Goal: Information Seeking & Learning: Find specific fact

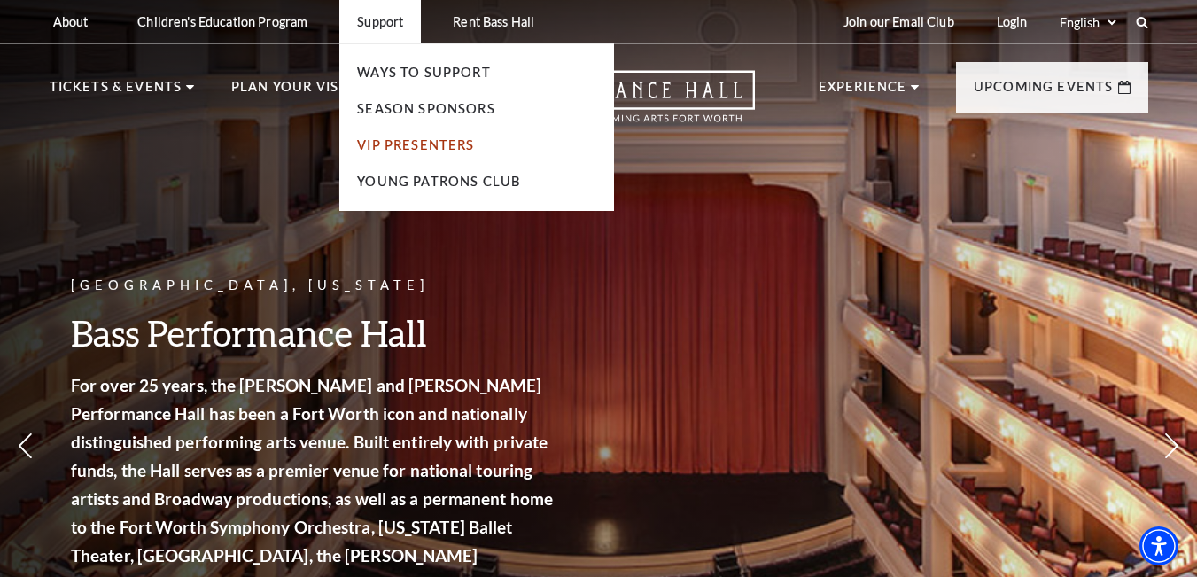
drag, startPoint x: 462, startPoint y: 134, endPoint x: 430, endPoint y: 149, distance: 35.3
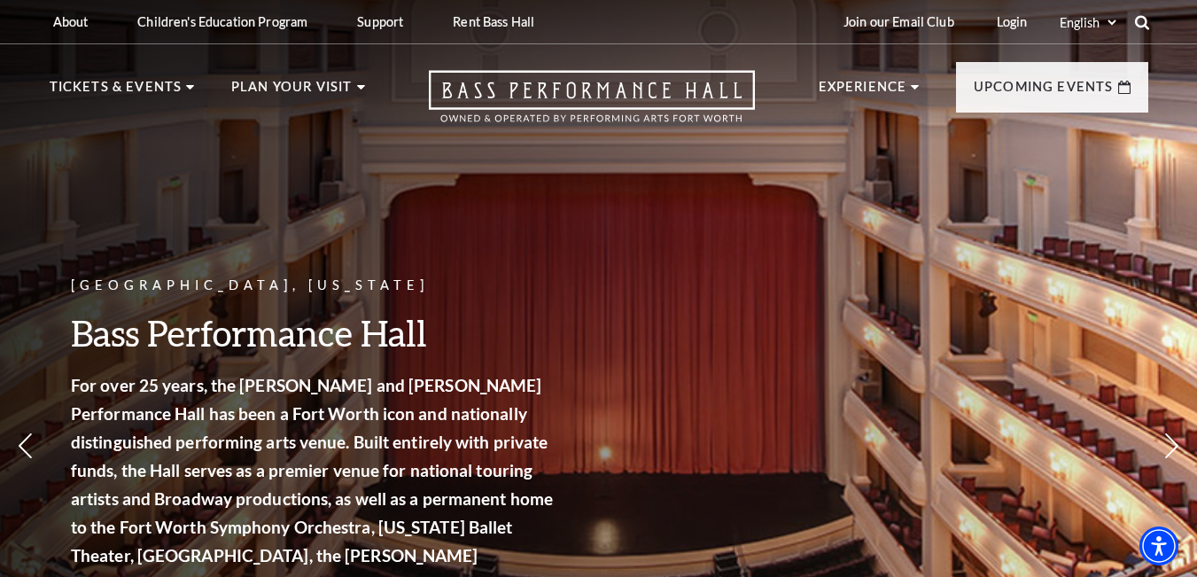
click at [1137, 23] on icon at bounding box center [1142, 22] width 16 height 16
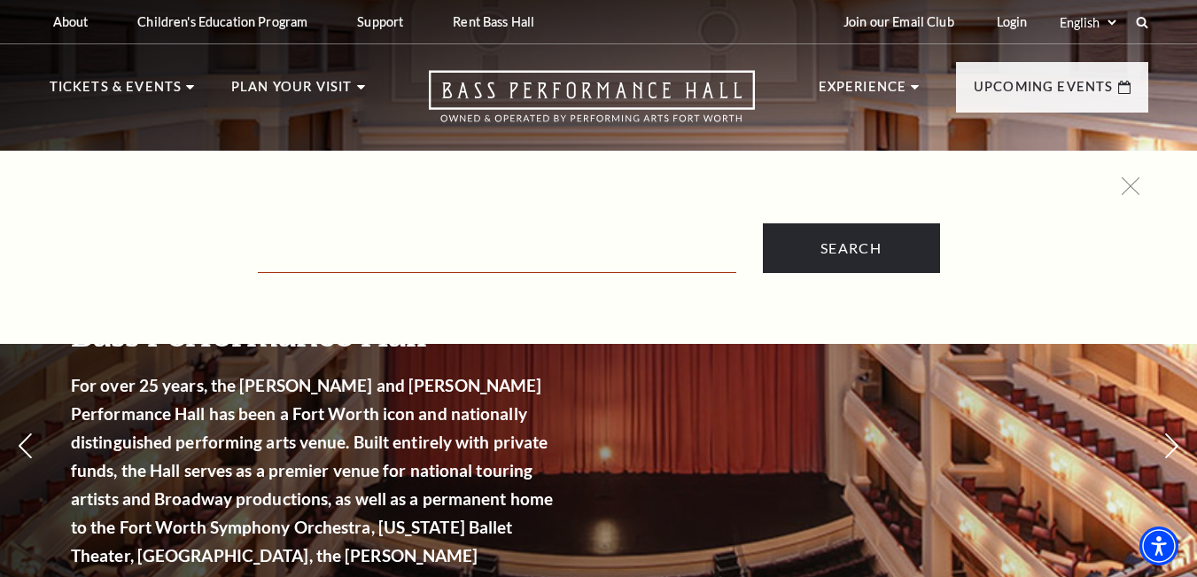
click at [543, 253] on input "Text field" at bounding box center [497, 254] width 478 height 36
type input "annual report"
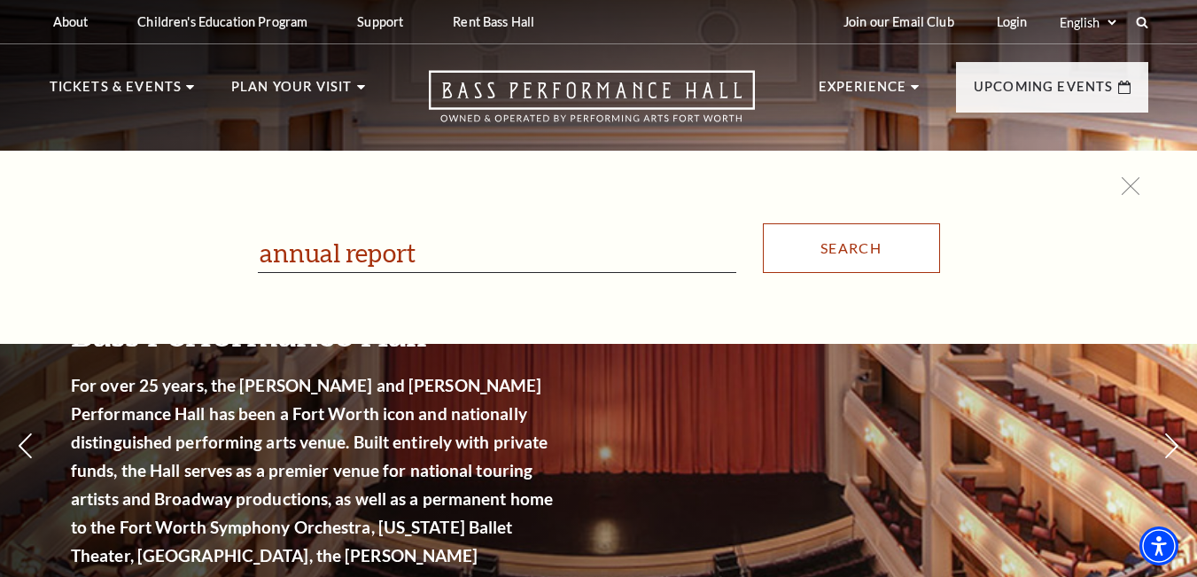
click at [833, 242] on input "Search" at bounding box center [851, 248] width 177 height 50
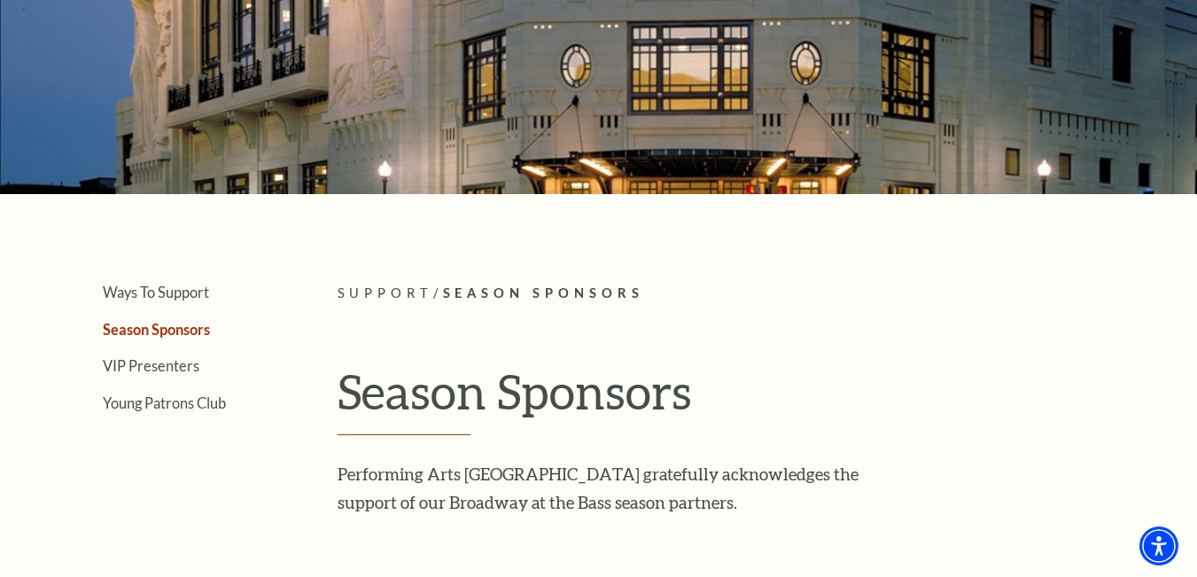
scroll to position [177, 0]
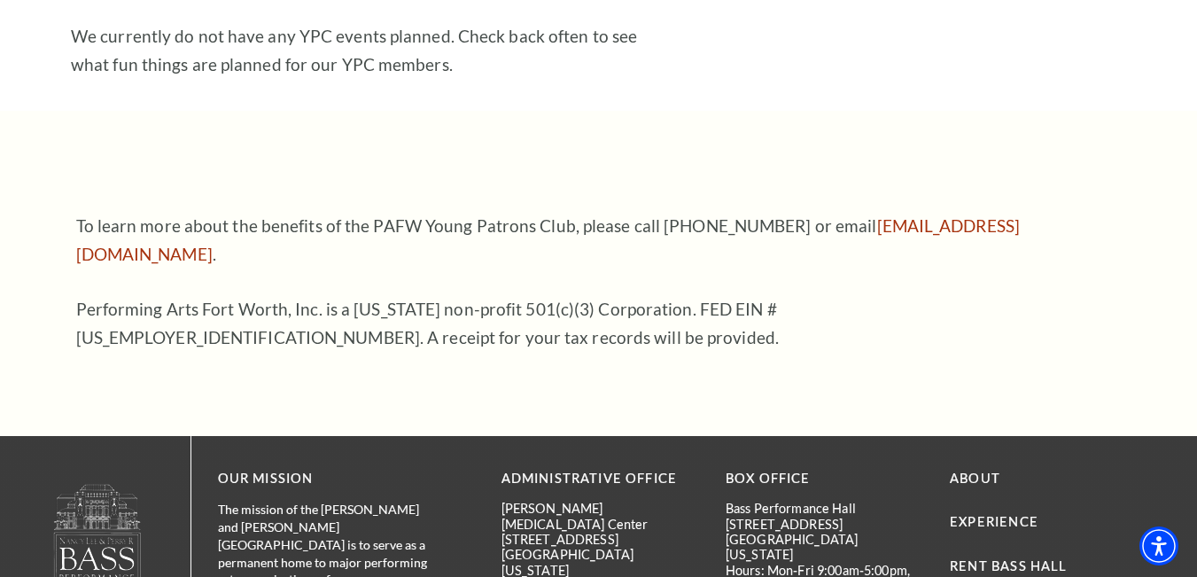
scroll to position [2621, 0]
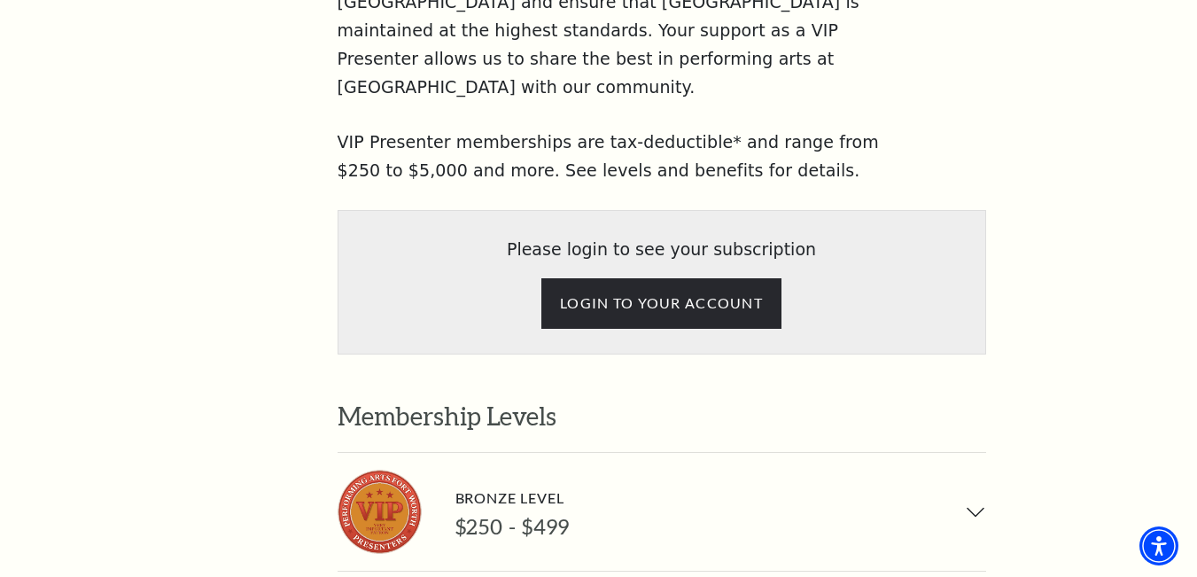
scroll to position [1151, 0]
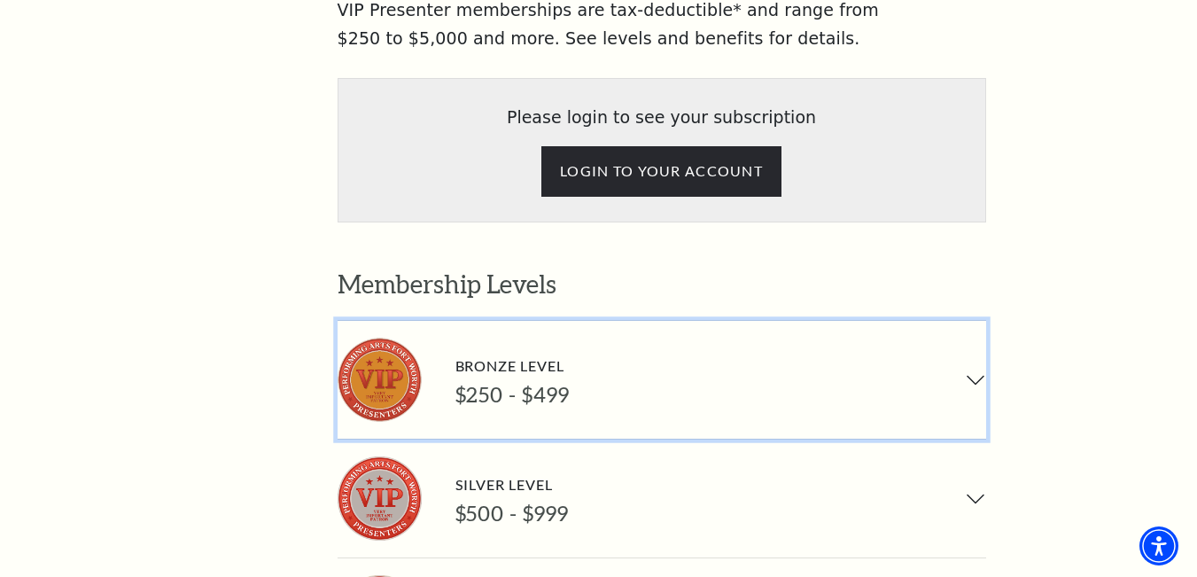
click at [972, 321] on button "Bronze Level $250 - $499" at bounding box center [661, 380] width 648 height 118
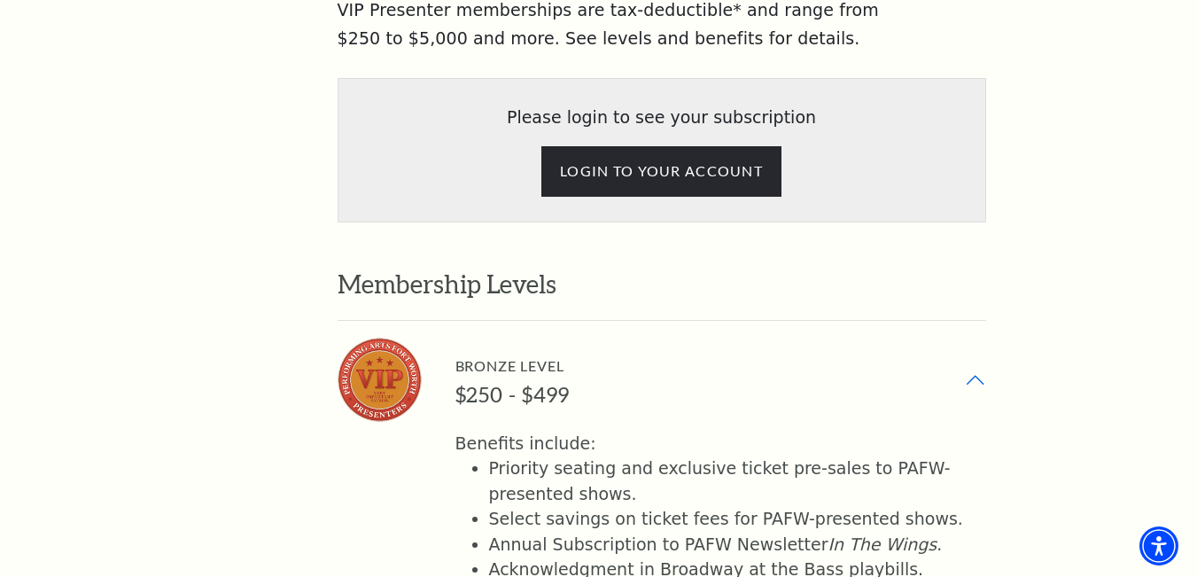
click at [972, 321] on button "Bronze Level $250 - $499" at bounding box center [661, 380] width 648 height 118
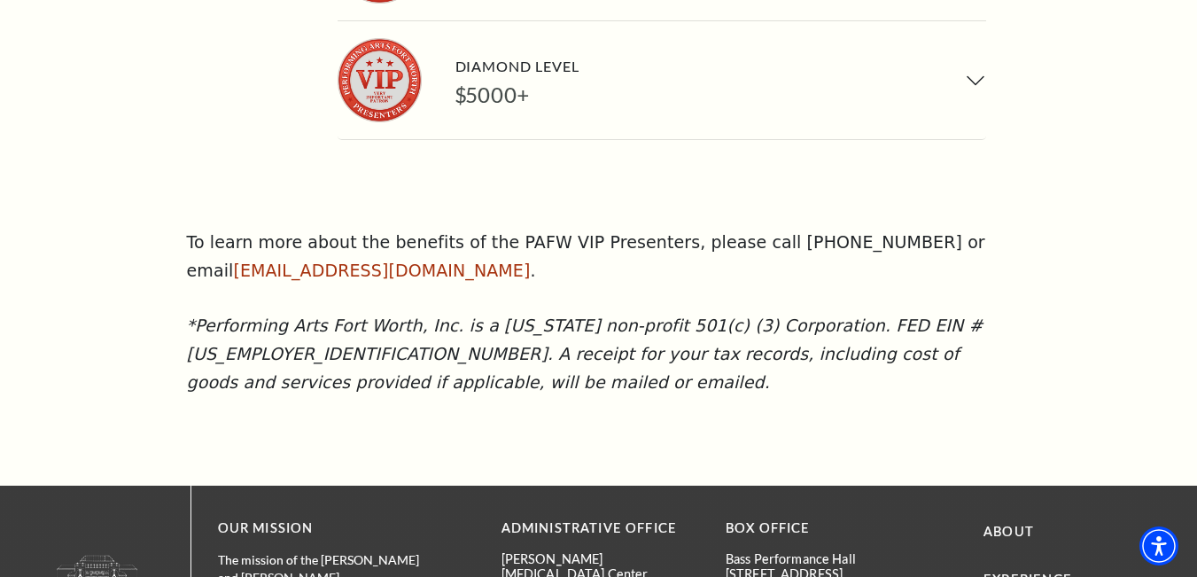
scroll to position [1683, 0]
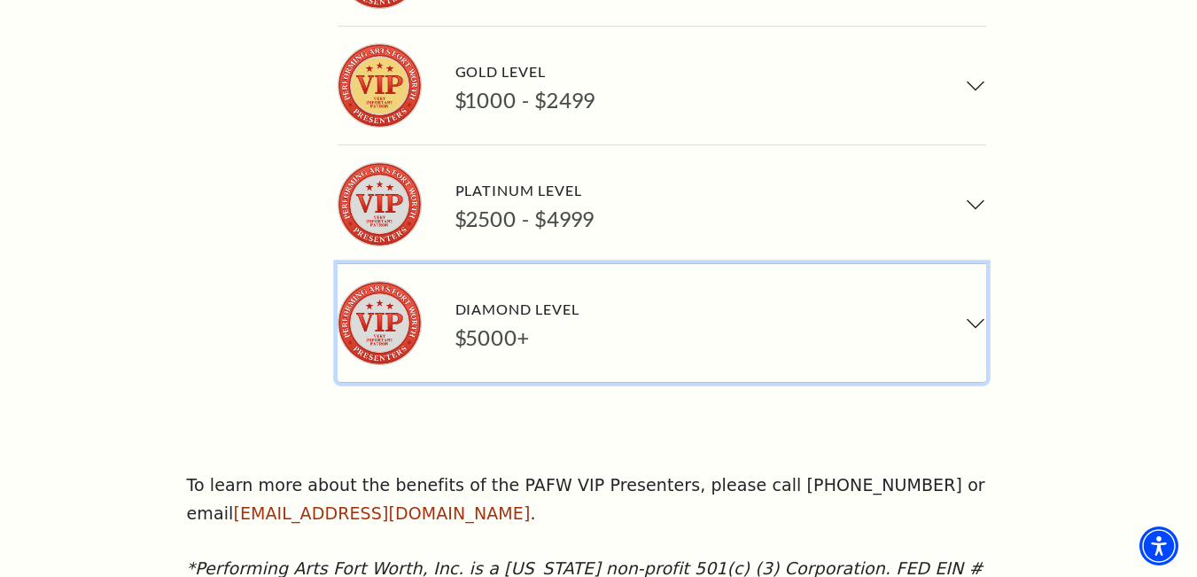
click at [973, 264] on button "Diamond Level $5000+" at bounding box center [661, 323] width 648 height 118
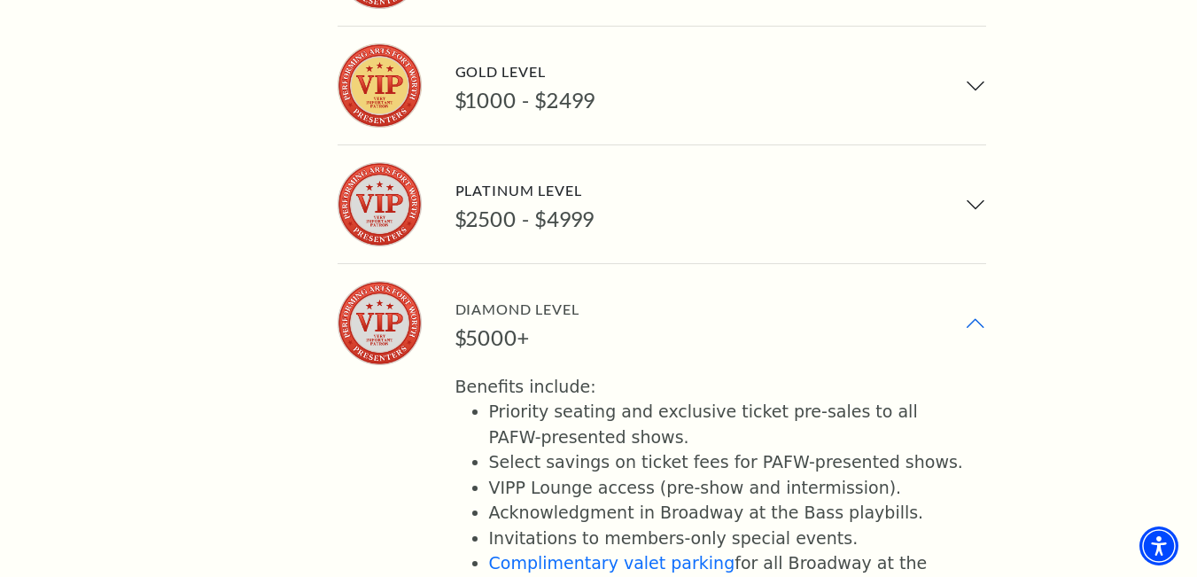
click at [969, 264] on button "Diamond Level $5000+" at bounding box center [661, 323] width 648 height 118
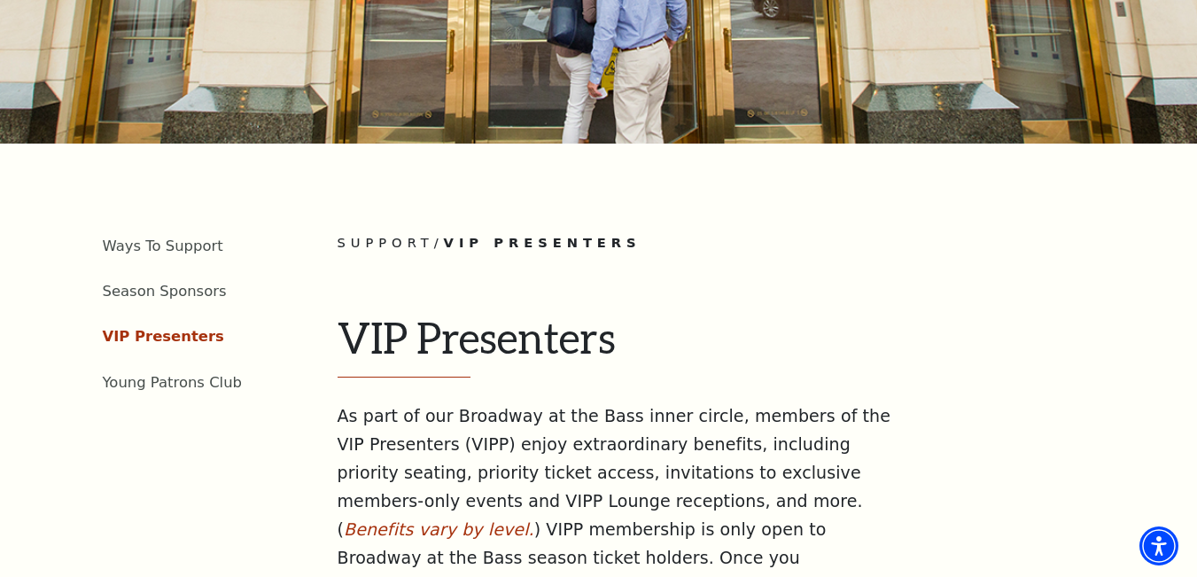
scroll to position [266, 0]
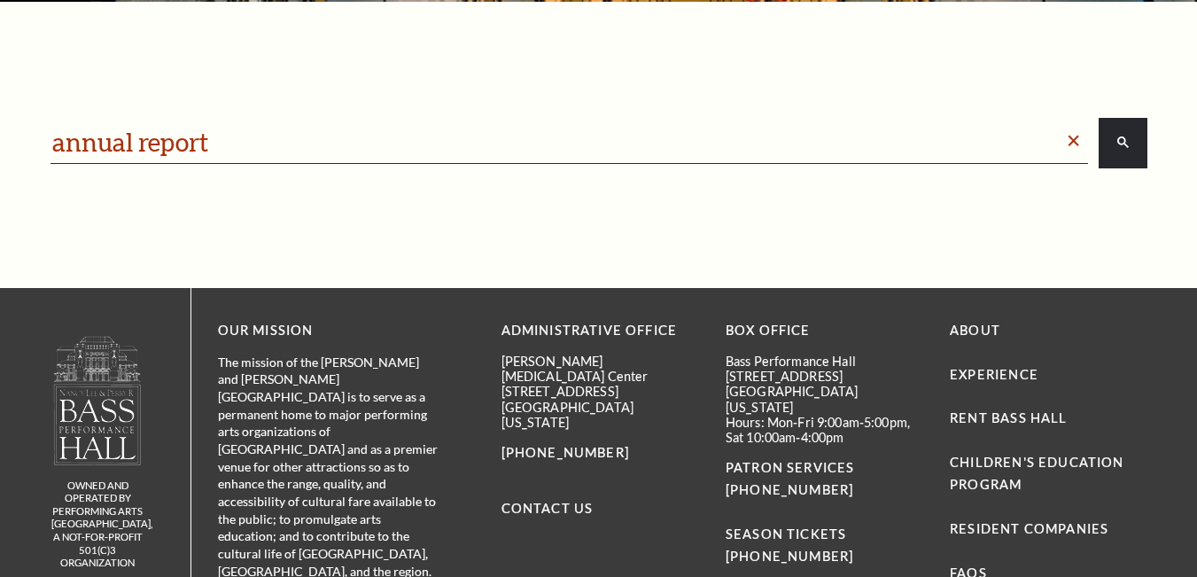
scroll to position [398, 0]
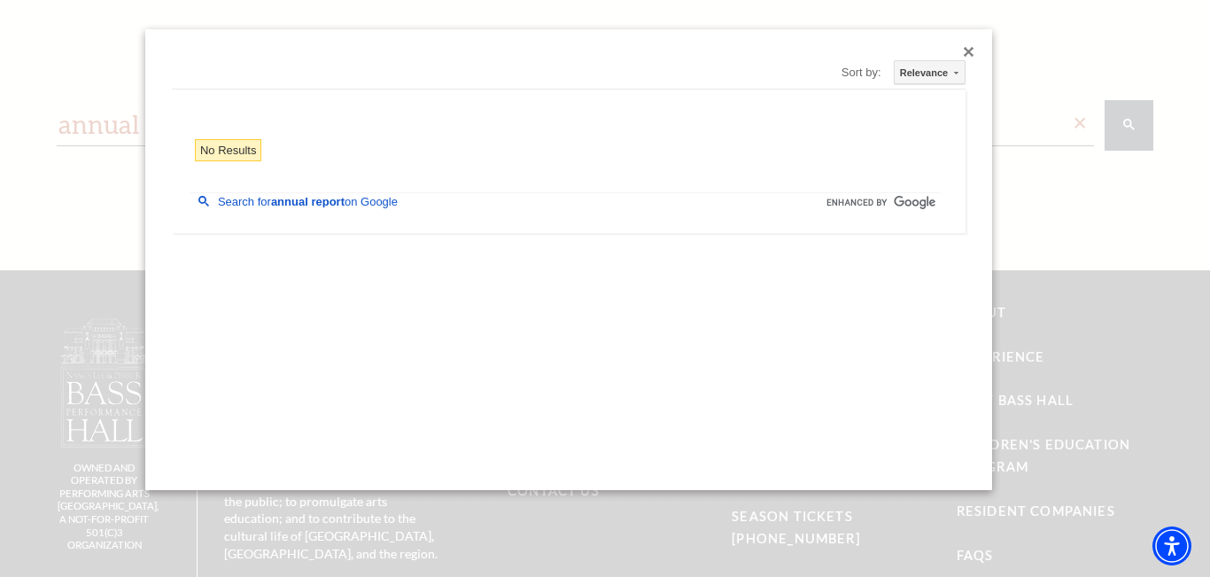
click at [970, 47] on div "Close dialog" at bounding box center [969, 52] width 11 height 11
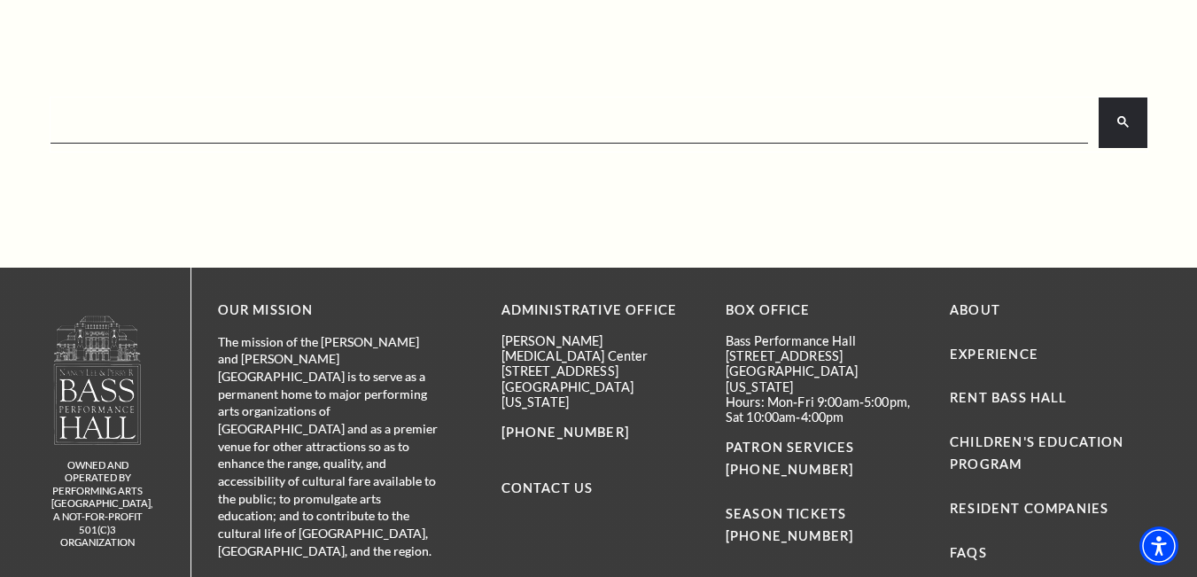
click at [805, 140] on div "×" at bounding box center [568, 123] width 1037 height 42
click at [703, 113] on input "search" at bounding box center [567, 122] width 1030 height 35
click at [701, 113] on input "search" at bounding box center [567, 122] width 1030 height 35
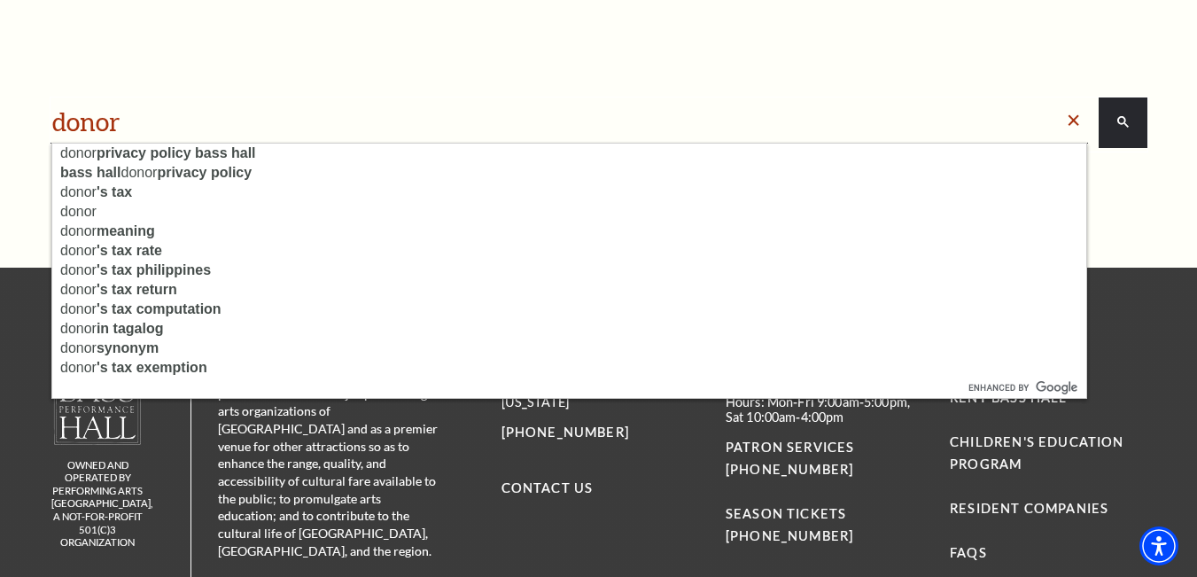
type input "donor"
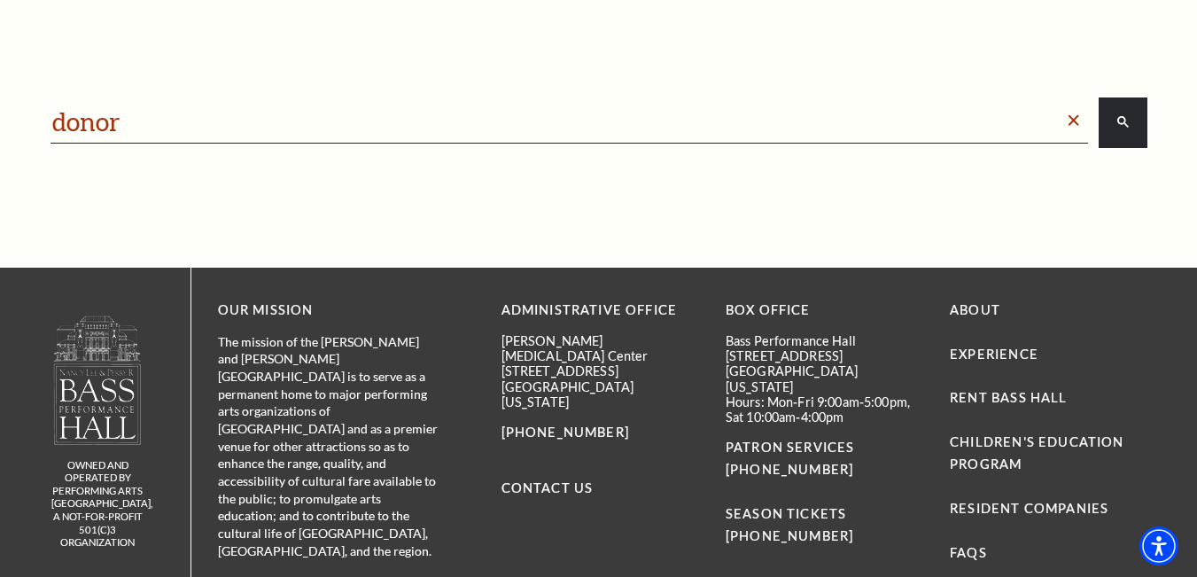
click at [430, 103] on td "donor" at bounding box center [556, 121] width 1009 height 38
click at [1113, 113] on button "search" at bounding box center [1122, 122] width 49 height 50
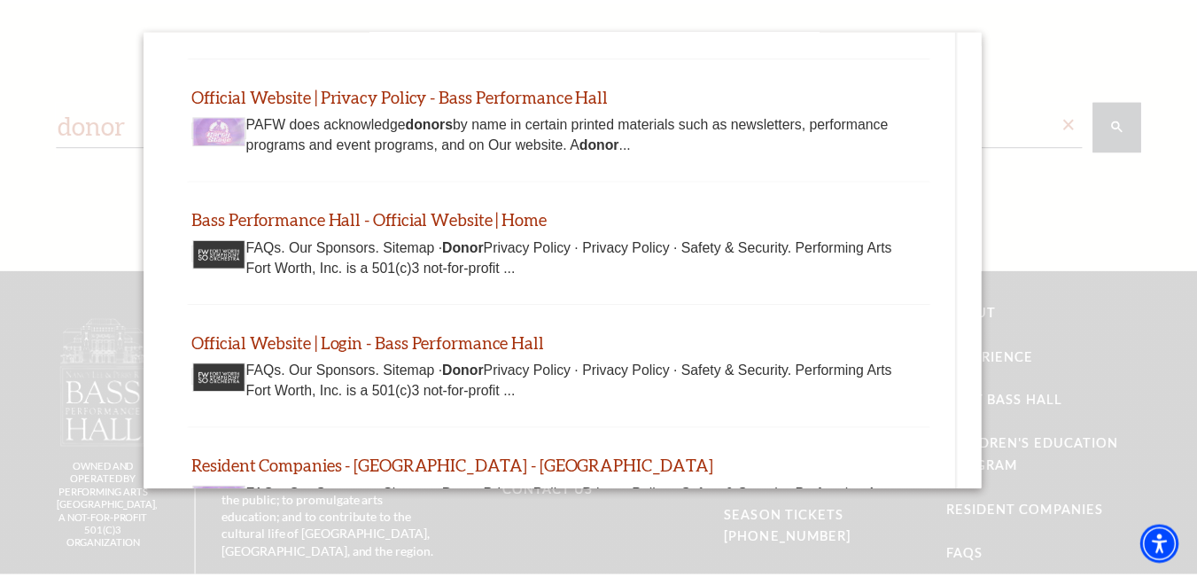
scroll to position [443, 0]
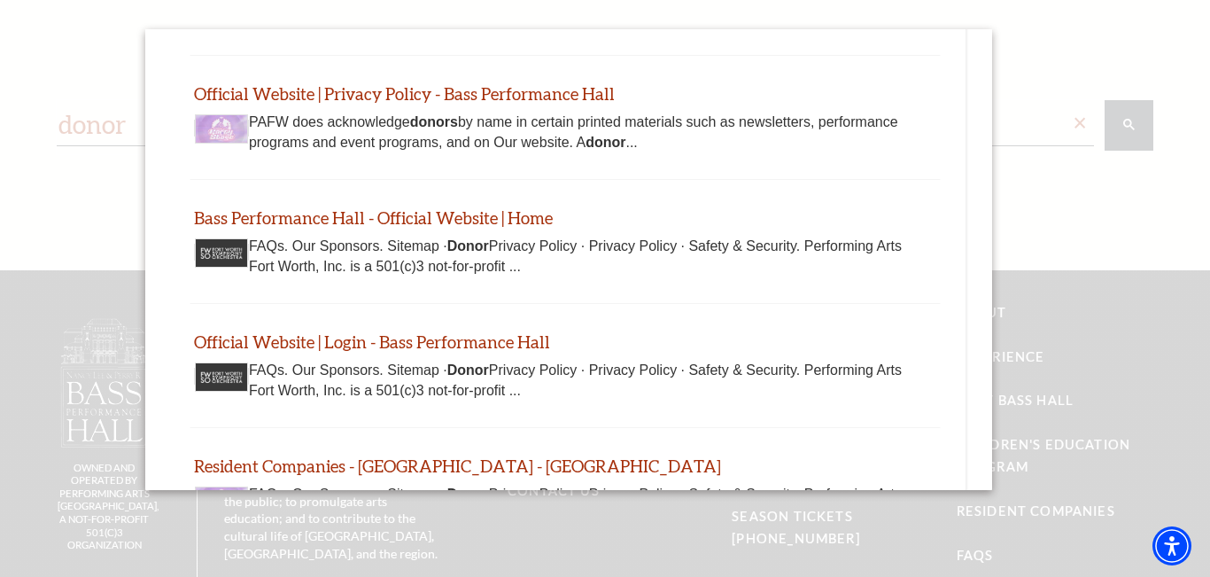
click at [1099, 84] on div at bounding box center [605, 374] width 1210 height 749
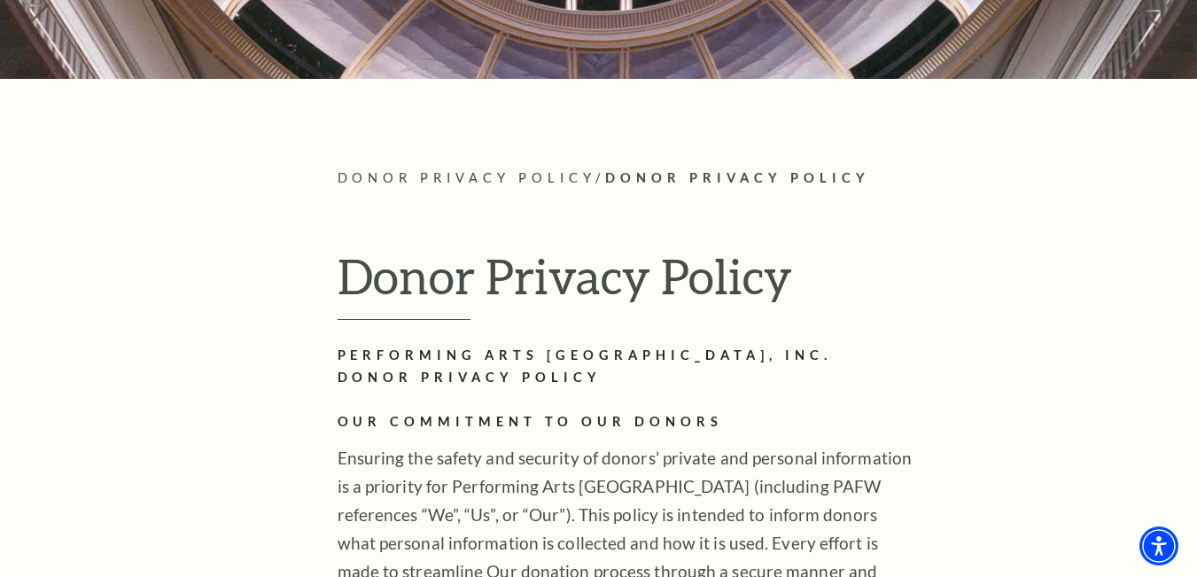
scroll to position [443, 0]
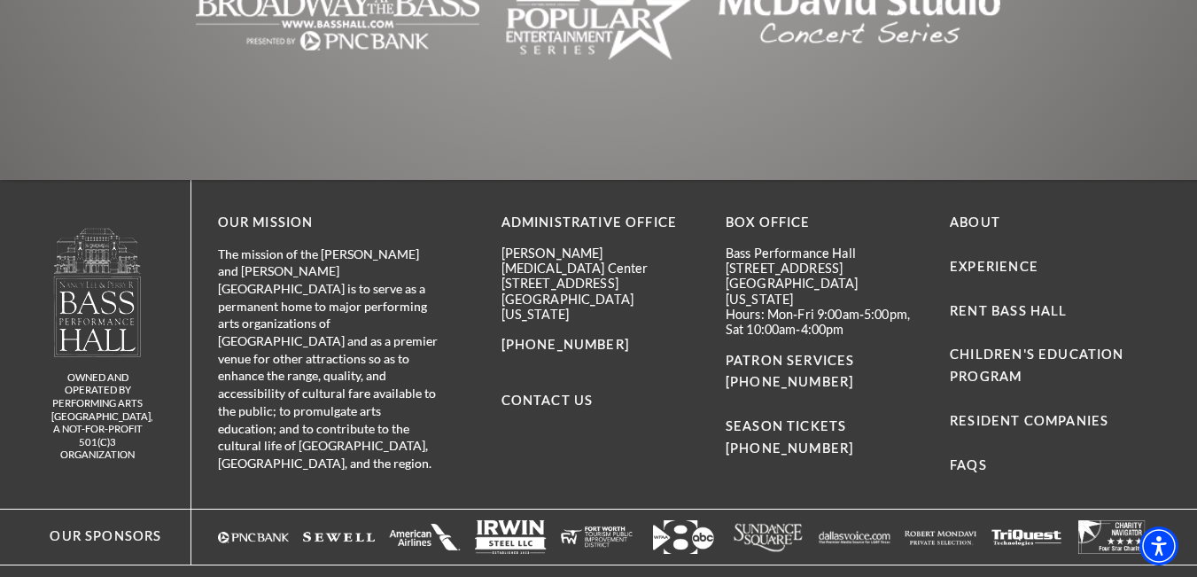
scroll to position [2869, 0]
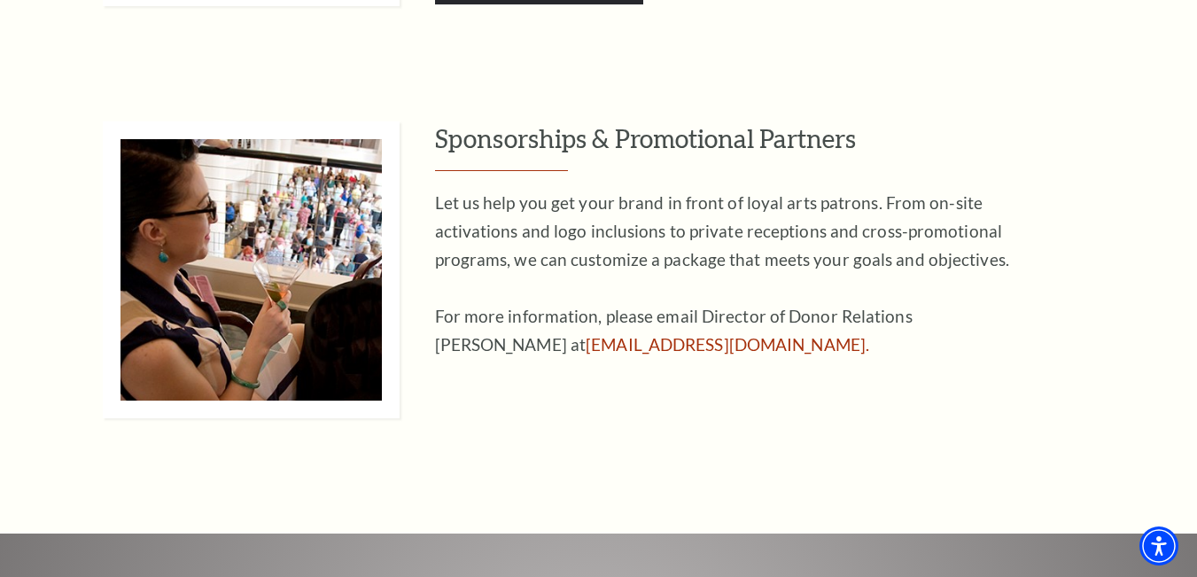
click at [636, 387] on div "Sponsorships & Promotional Partners Let us help you get your brand in front of …" at bounding box center [791, 269] width 713 height 297
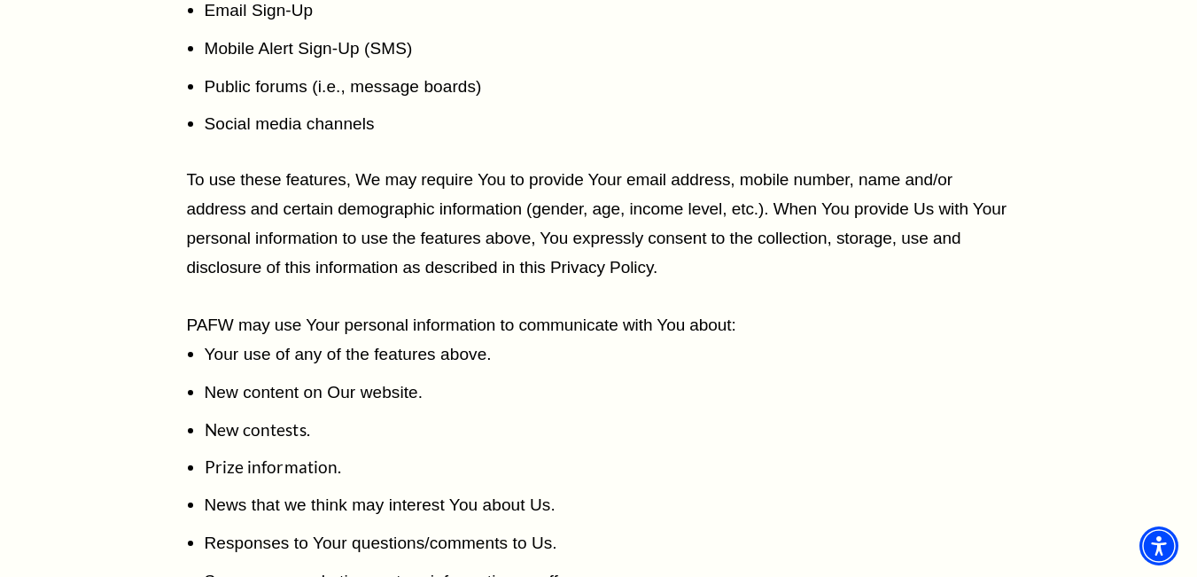
scroll to position [1506, 0]
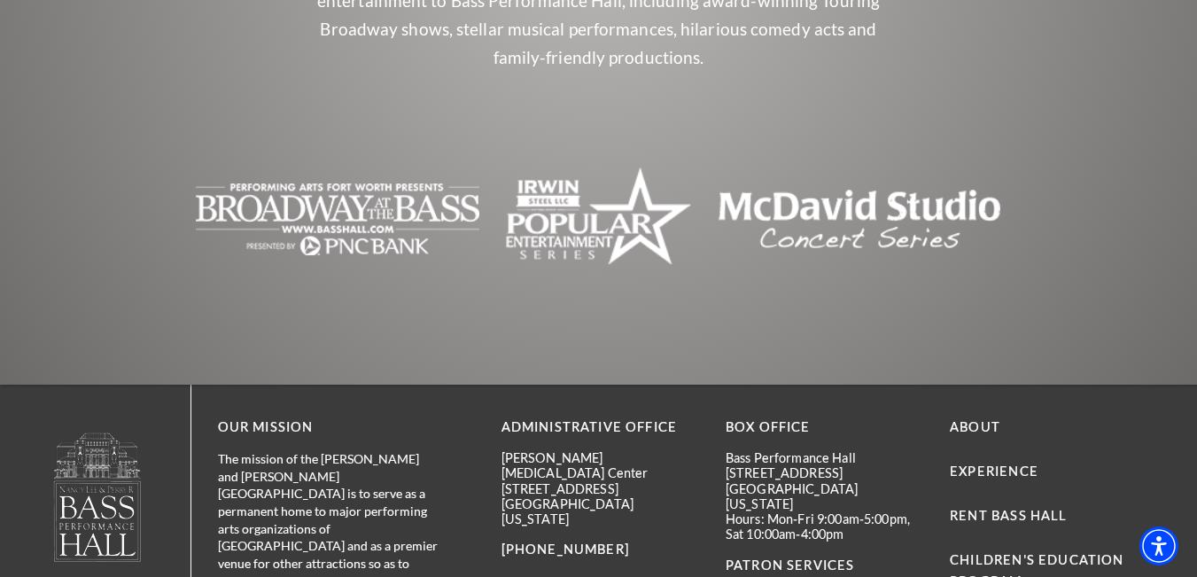
scroll to position [4257, 0]
